Goal: Information Seeking & Learning: Learn about a topic

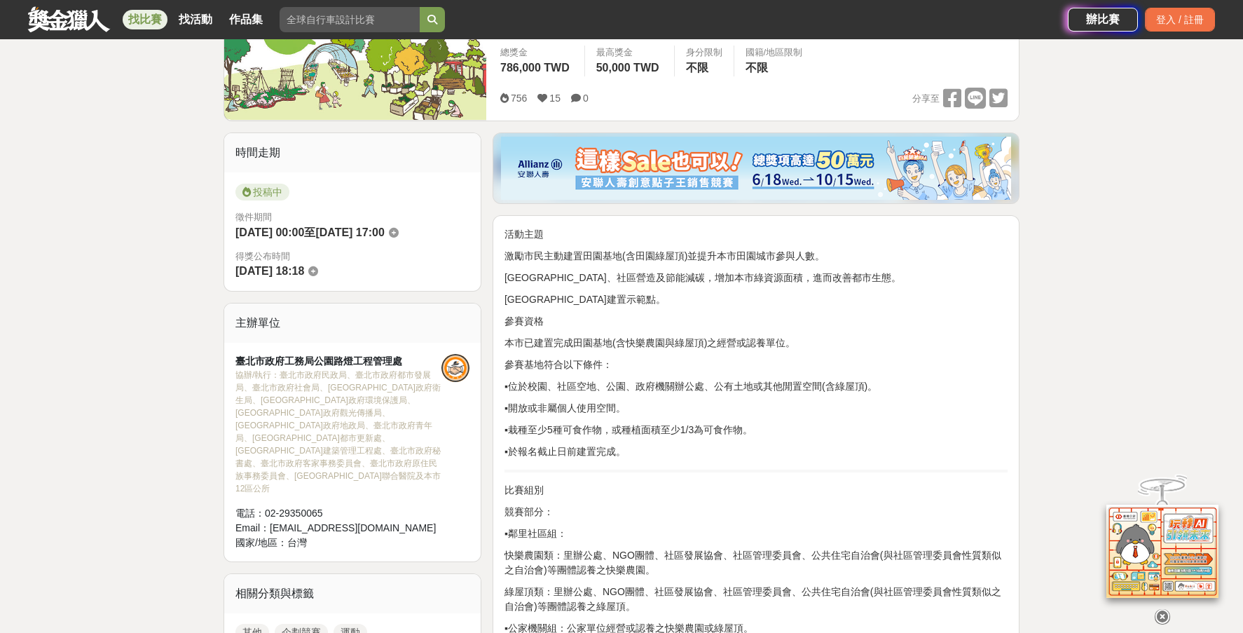
scroll to position [350, 0]
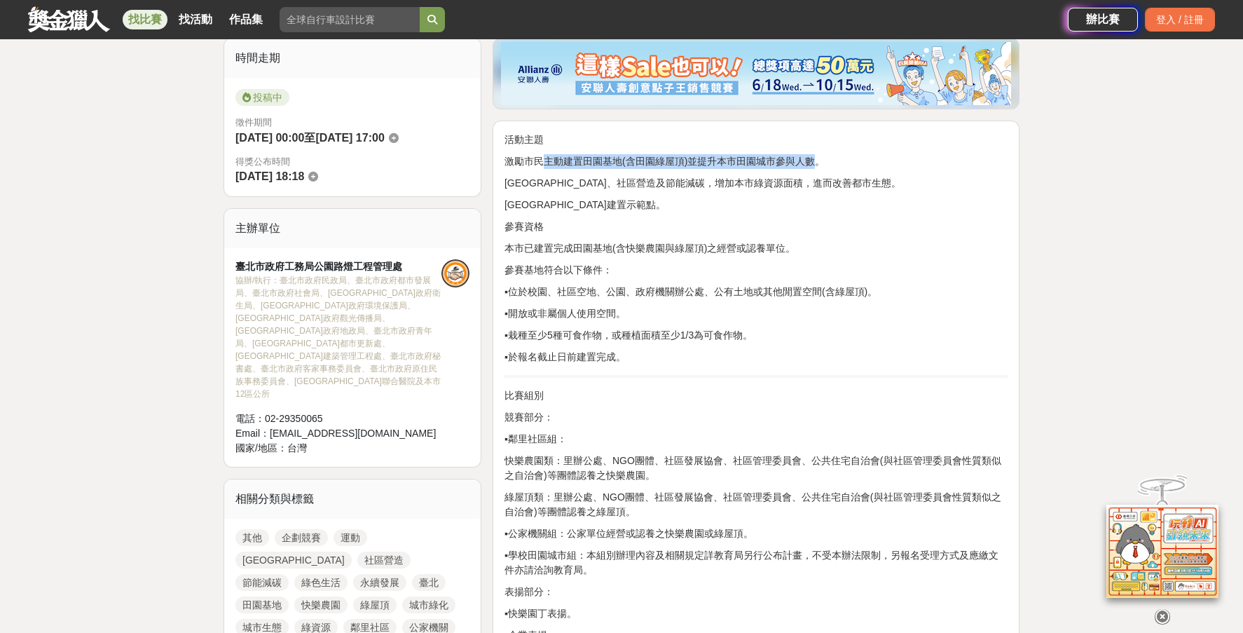
drag, startPoint x: 539, startPoint y: 156, endPoint x: 814, endPoint y: 158, distance: 274.7
click at [814, 158] on p "激勵市民主動建置田園基地(含田園綠屋頂)並提升本市田園城市參與人數。" at bounding box center [756, 161] width 503 height 15
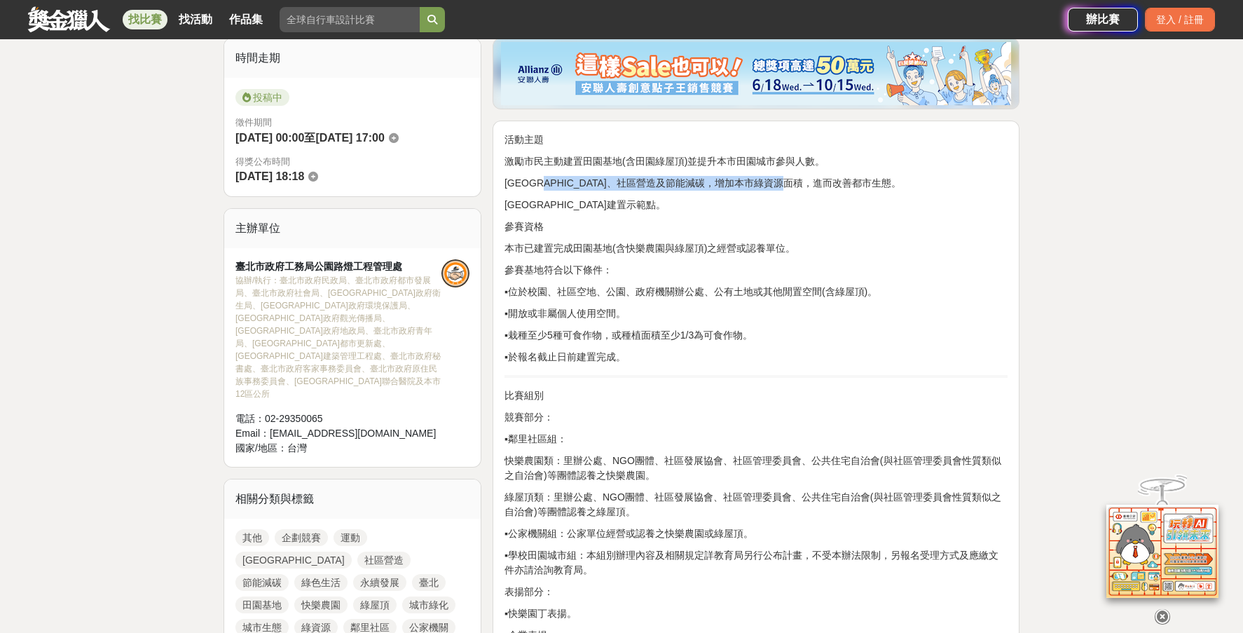
drag, startPoint x: 563, startPoint y: 184, endPoint x: 852, endPoint y: 182, distance: 288.7
click at [852, 182] on p "推廣田園城市、社區營造及節能減碳，增加本市綠資源面積，進而改善都市生態。" at bounding box center [756, 183] width 503 height 15
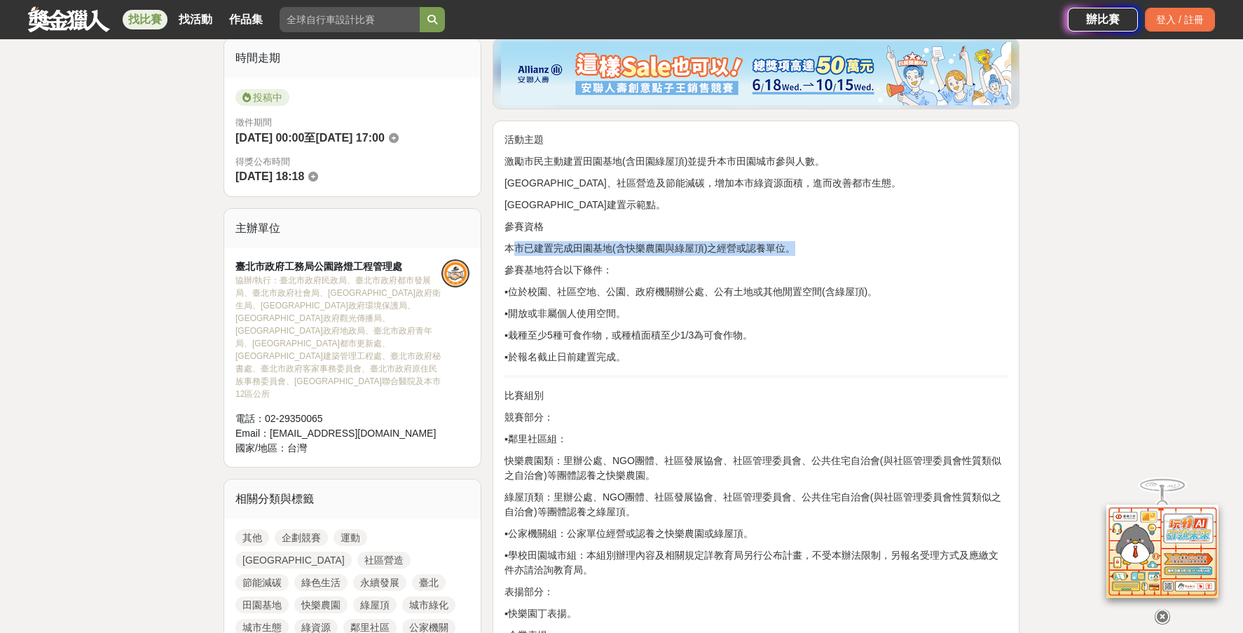
drag, startPoint x: 513, startPoint y: 246, endPoint x: 794, endPoint y: 251, distance: 281.0
click at [804, 246] on p "本市已建置完成田園基地(含快樂農園與綠屋頂)之經營或認養單位。" at bounding box center [756, 248] width 503 height 15
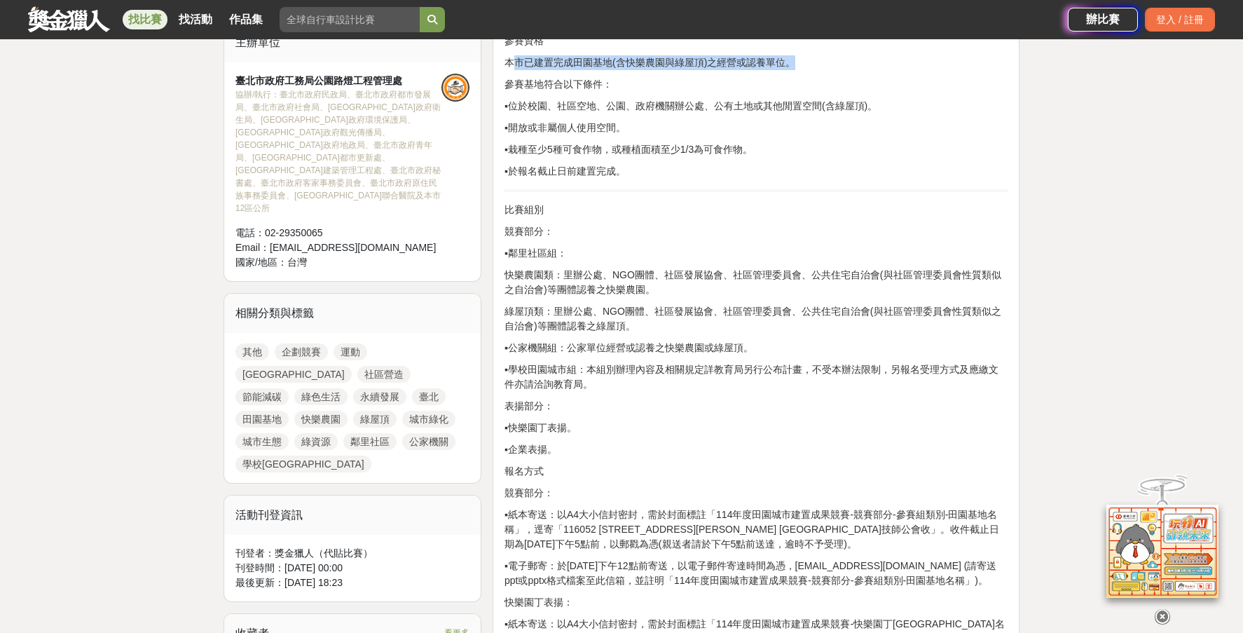
scroll to position [561, 0]
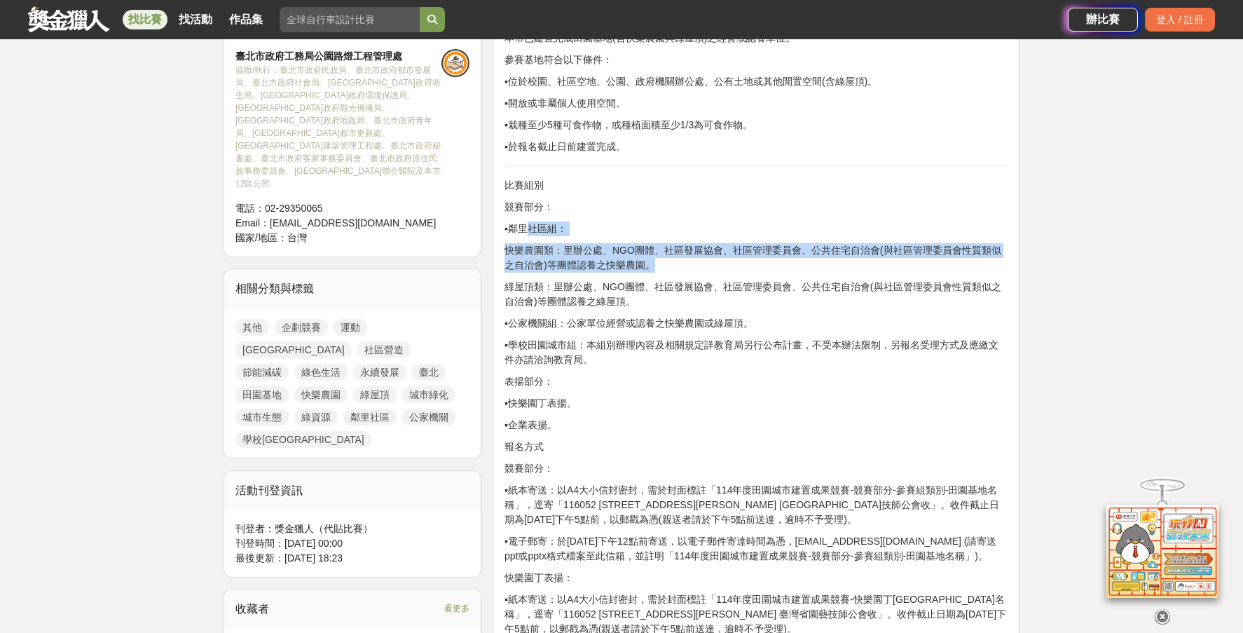
drag, startPoint x: 531, startPoint y: 228, endPoint x: 683, endPoint y: 266, distance: 156.2
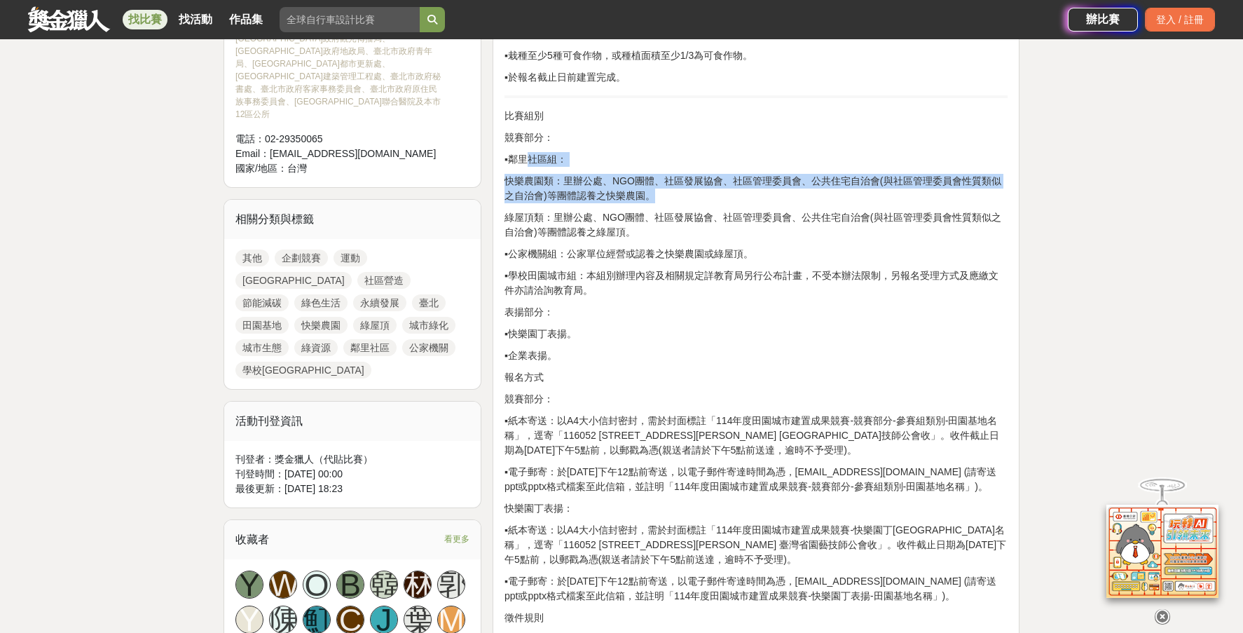
scroll to position [631, 0]
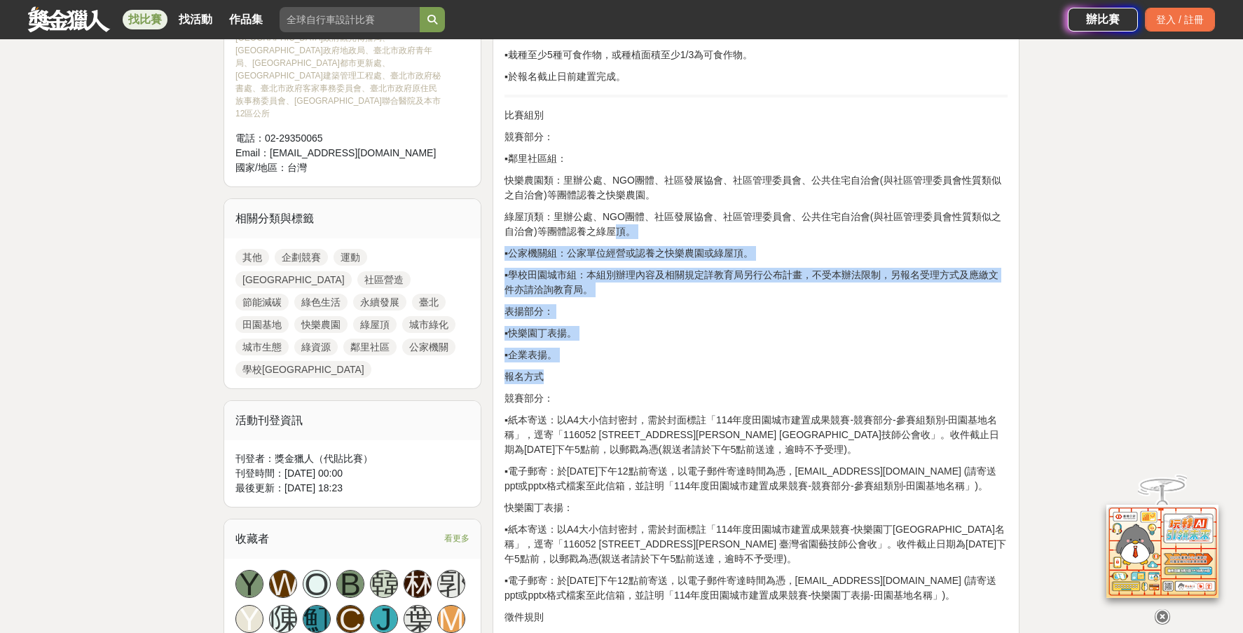
drag, startPoint x: 621, startPoint y: 226, endPoint x: 615, endPoint y: 375, distance: 149.4
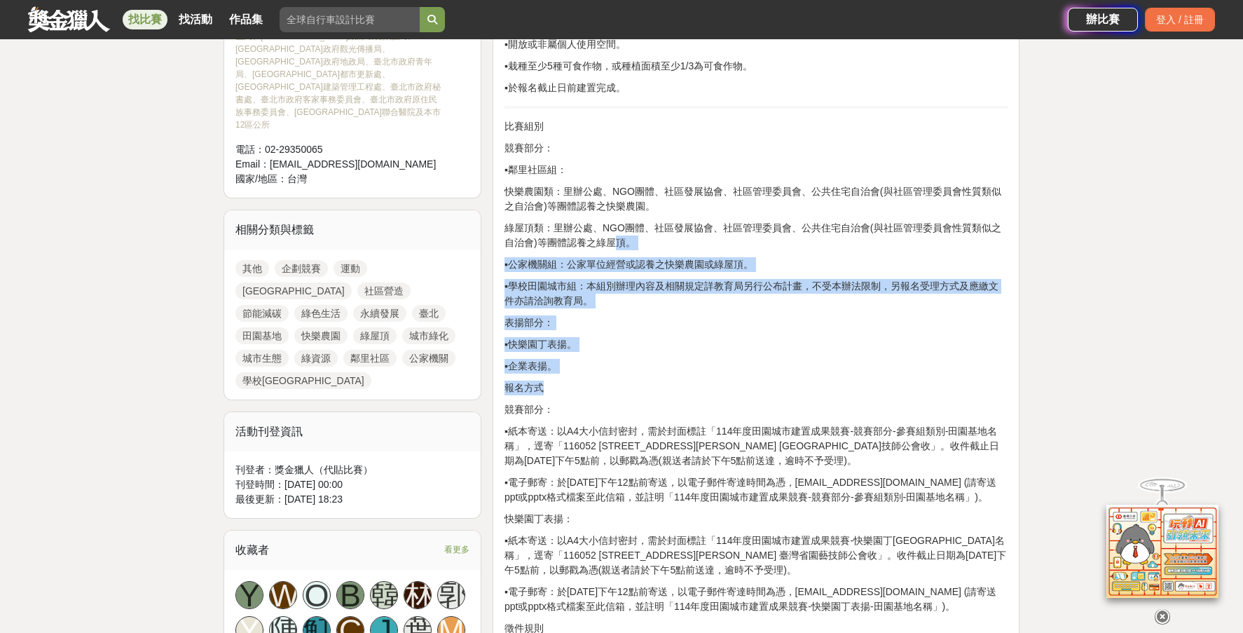
scroll to position [701, 0]
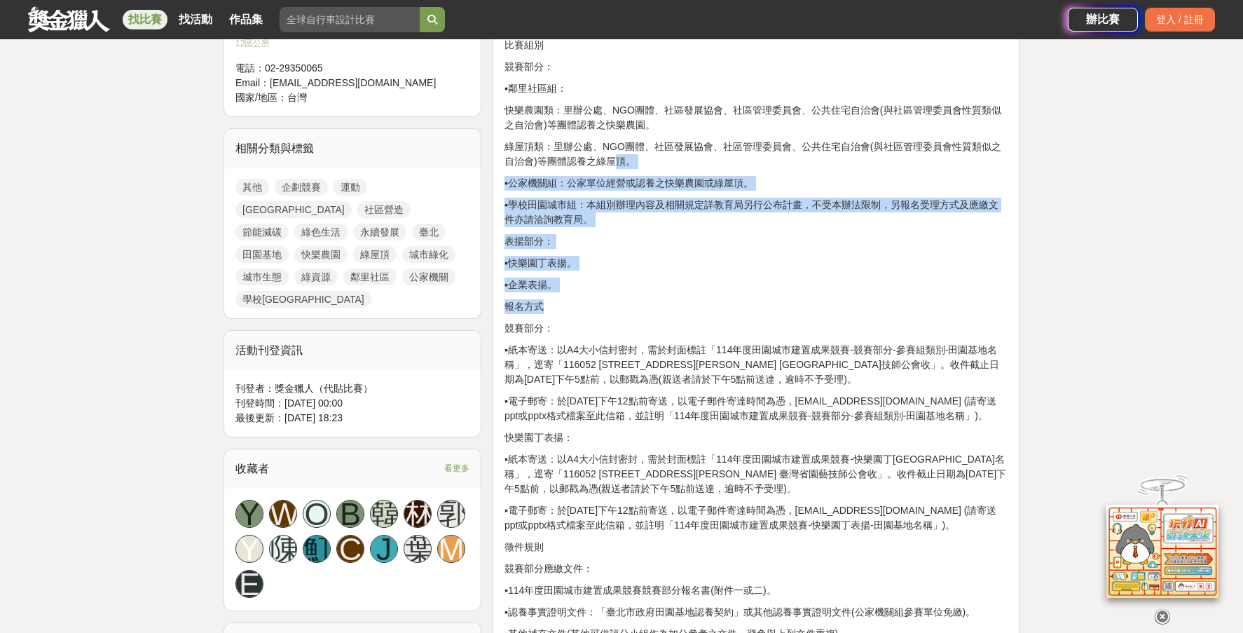
click at [722, 286] on p "▪企業表揚。" at bounding box center [756, 284] width 503 height 15
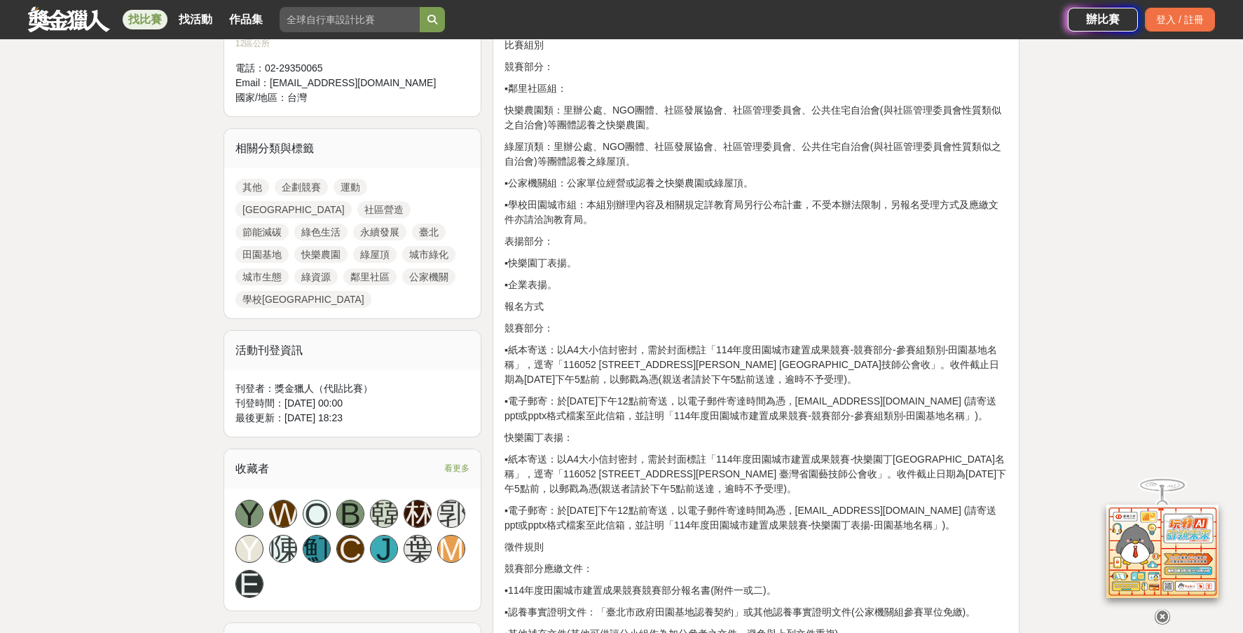
scroll to position [771, 0]
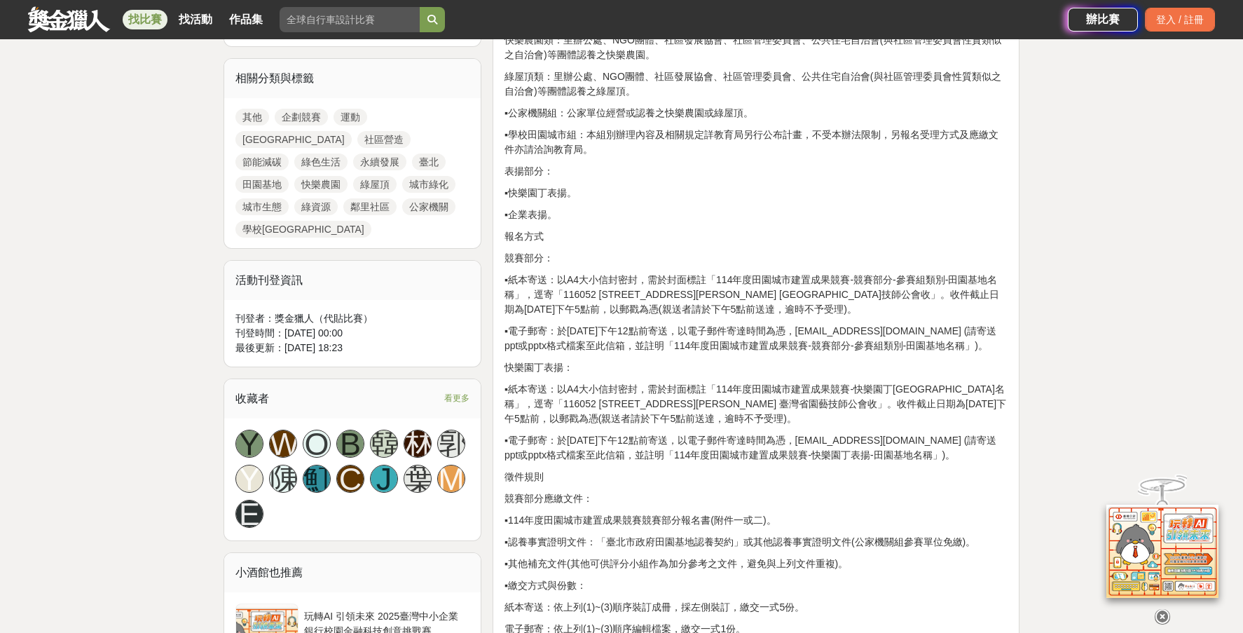
drag, startPoint x: 515, startPoint y: 334, endPoint x: 711, endPoint y: 364, distance: 198.5
click at [711, 353] on p "▪電子郵寄：於114年9月15日下午12點前寄送，以電子郵件寄達時間為憑，寄送信箱farmcitytaipei2024@gmail.com (請寄送ppt或p…" at bounding box center [756, 338] width 503 height 29
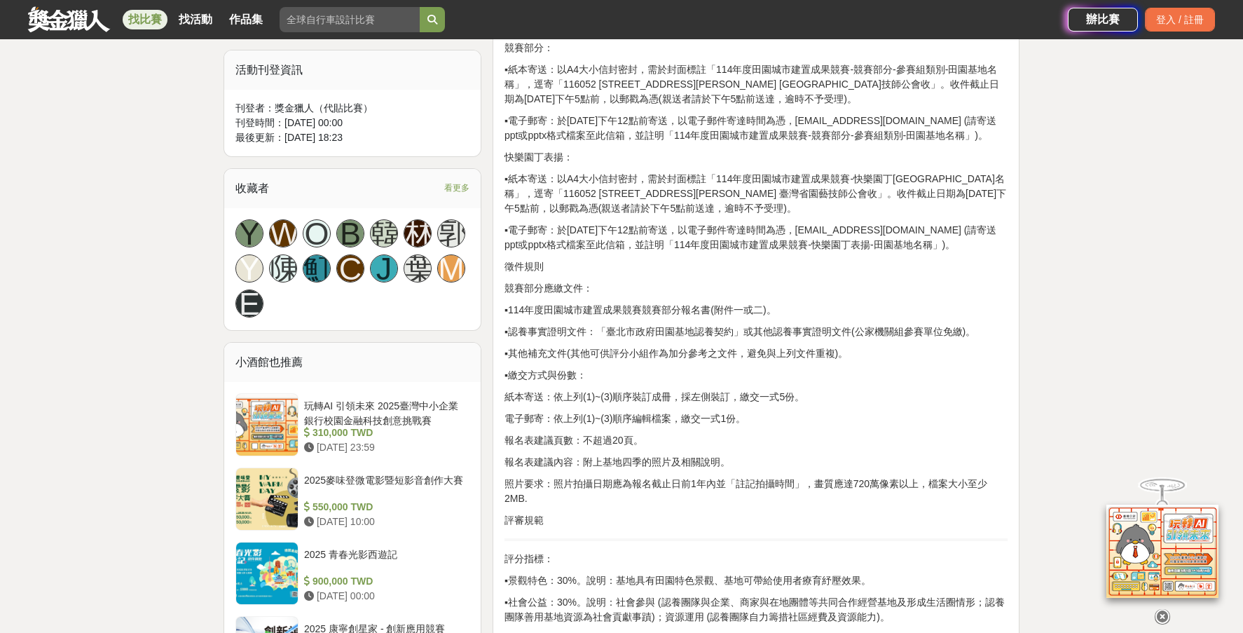
scroll to position [1051, 0]
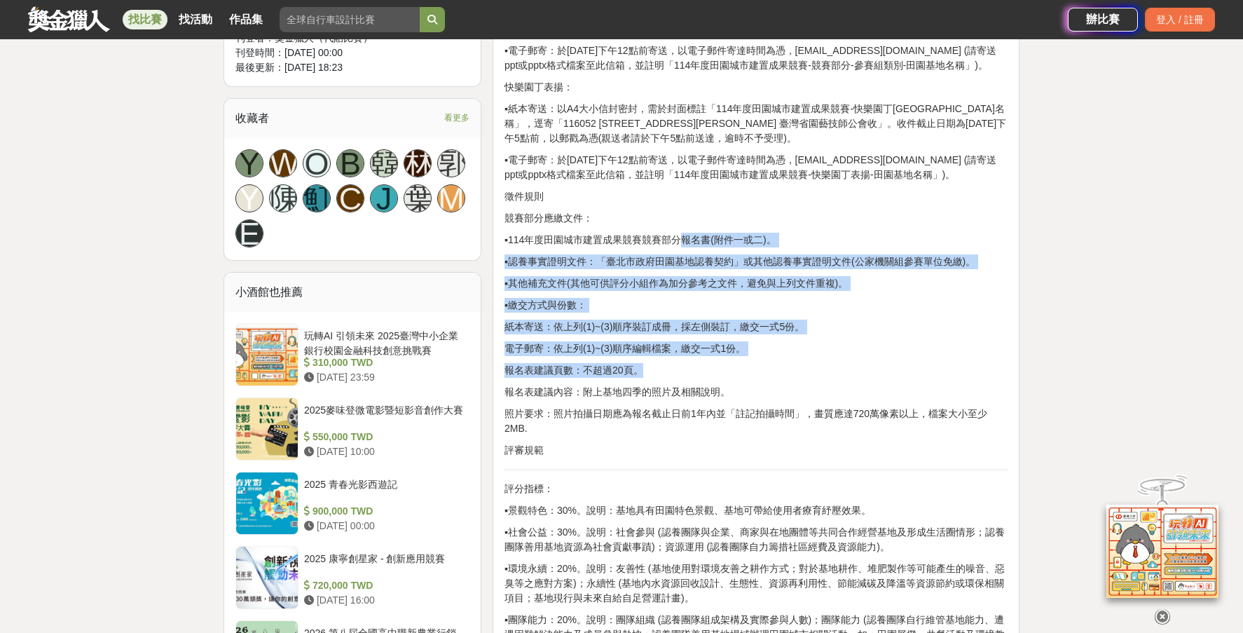
drag, startPoint x: 683, startPoint y: 254, endPoint x: 690, endPoint y: 370, distance: 116.5
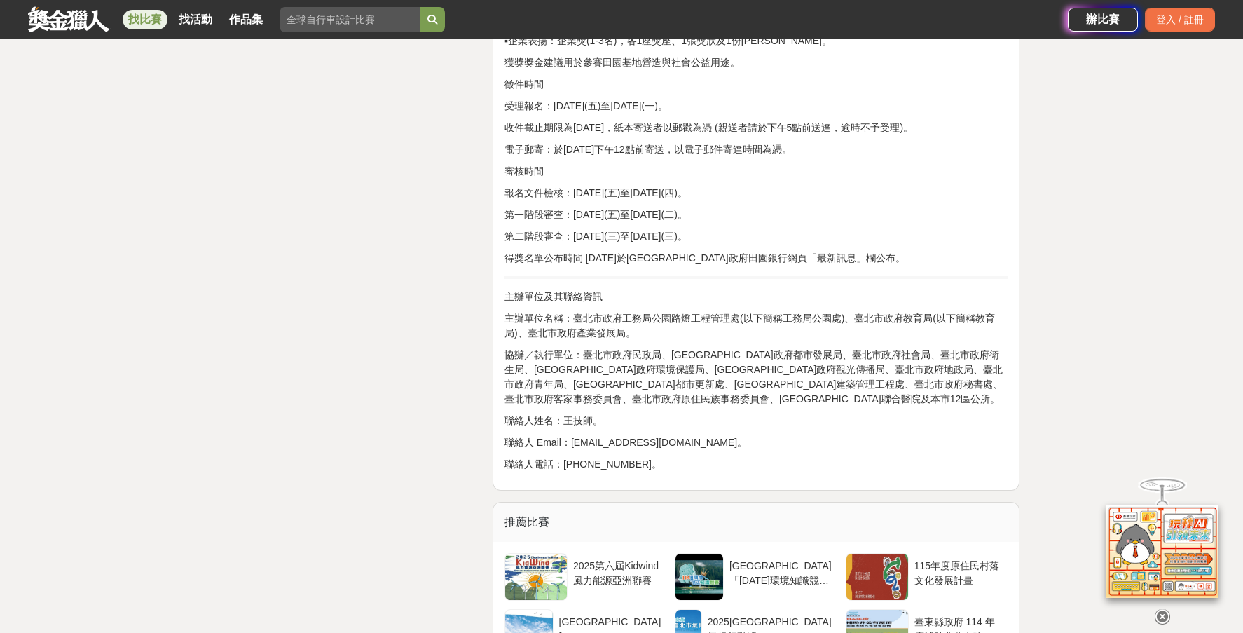
scroll to position [2803, 0]
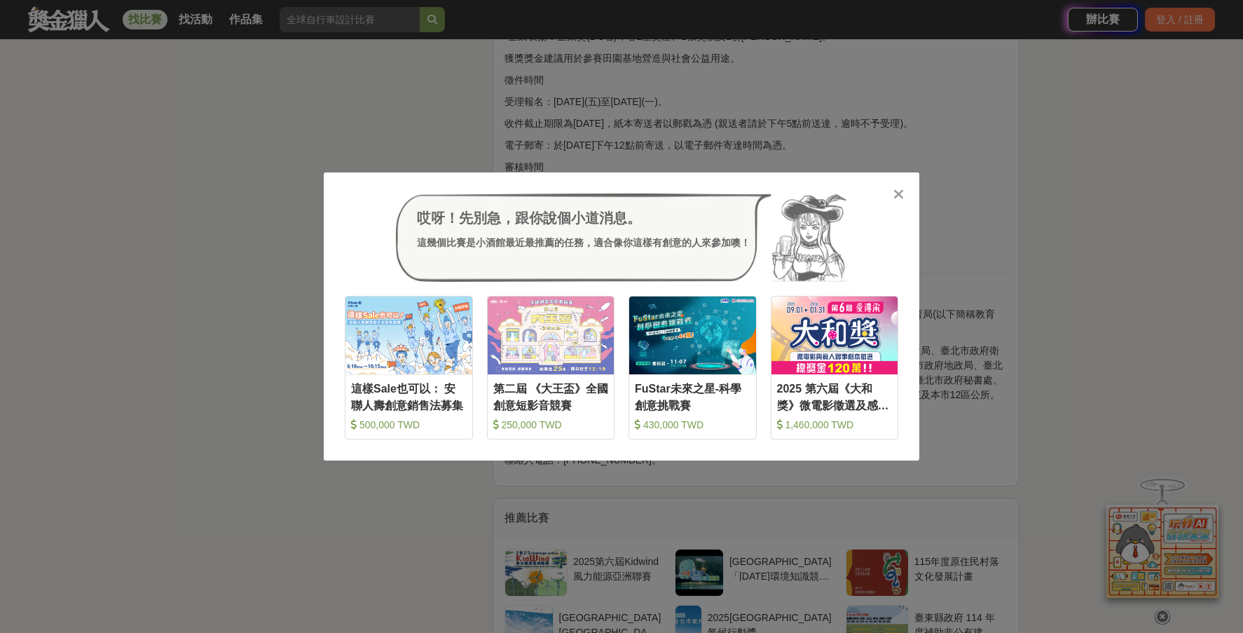
click at [1052, 124] on div "哎呀！先別急，跟你說個小道消息。 這幾個比賽是小酒館最近最推薦的任務，適合像你這樣有創意的人來參加噢！ 收藏 這樣Sale也可以： 安聯人壽創意銷售法募集 5…" at bounding box center [621, 316] width 1243 height 633
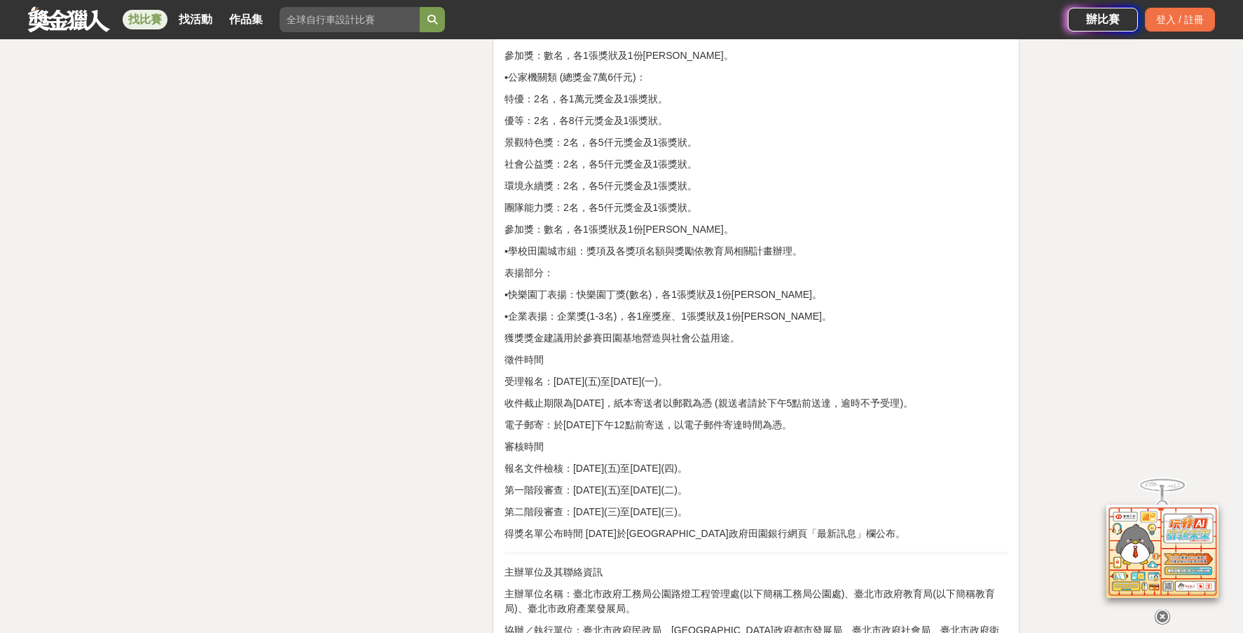
scroll to position [2523, 0]
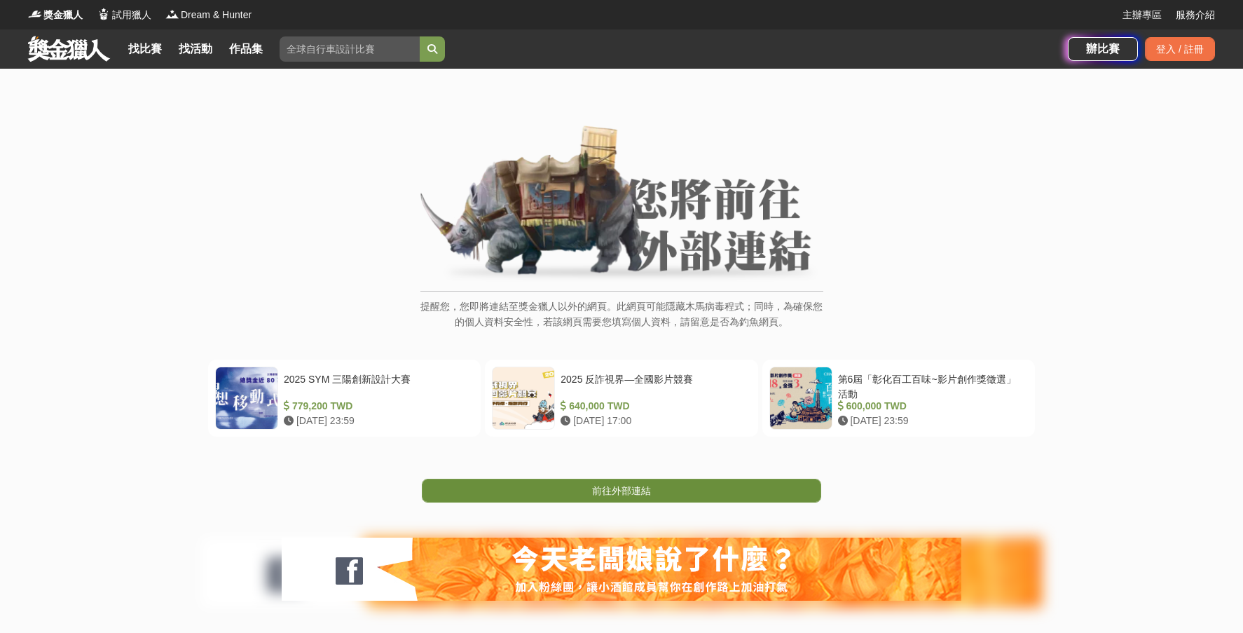
click at [643, 485] on span "前往外部連結" at bounding box center [621, 490] width 59 height 11
